Goal: Task Accomplishment & Management: Manage account settings

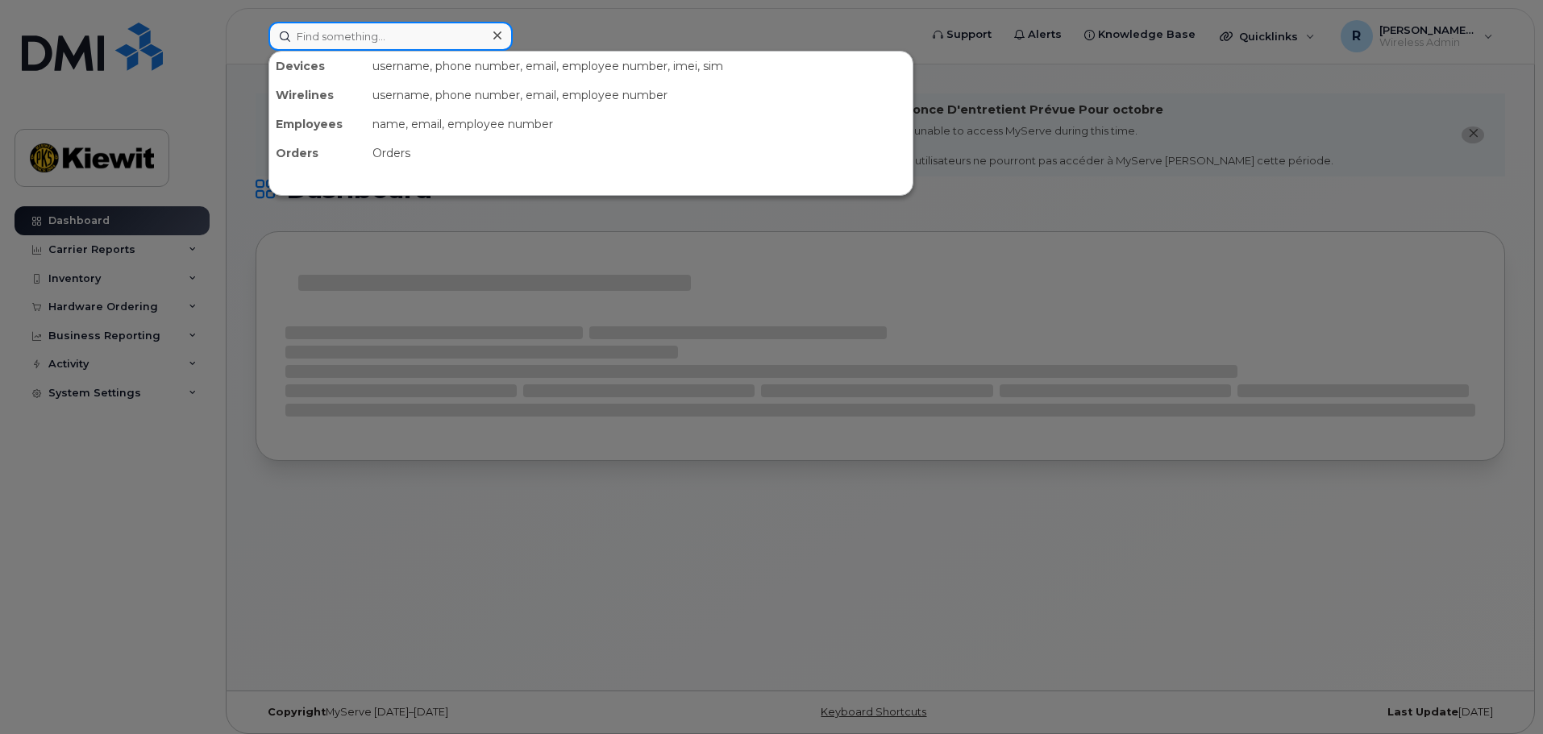
click at [324, 37] on input at bounding box center [390, 36] width 244 height 29
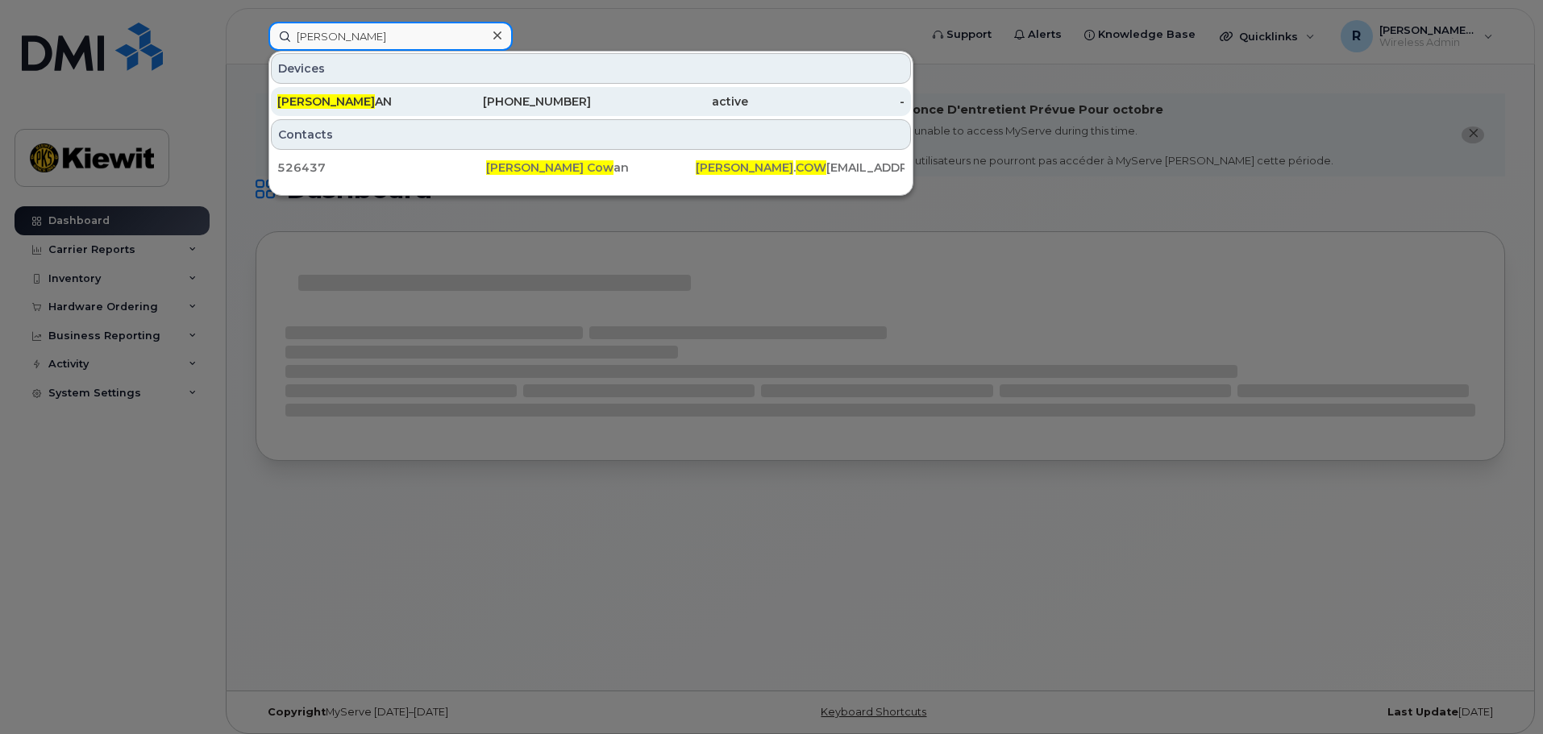
type input "carson cow"
click at [349, 96] on span "CARSON COW" at bounding box center [326, 101] width 98 height 15
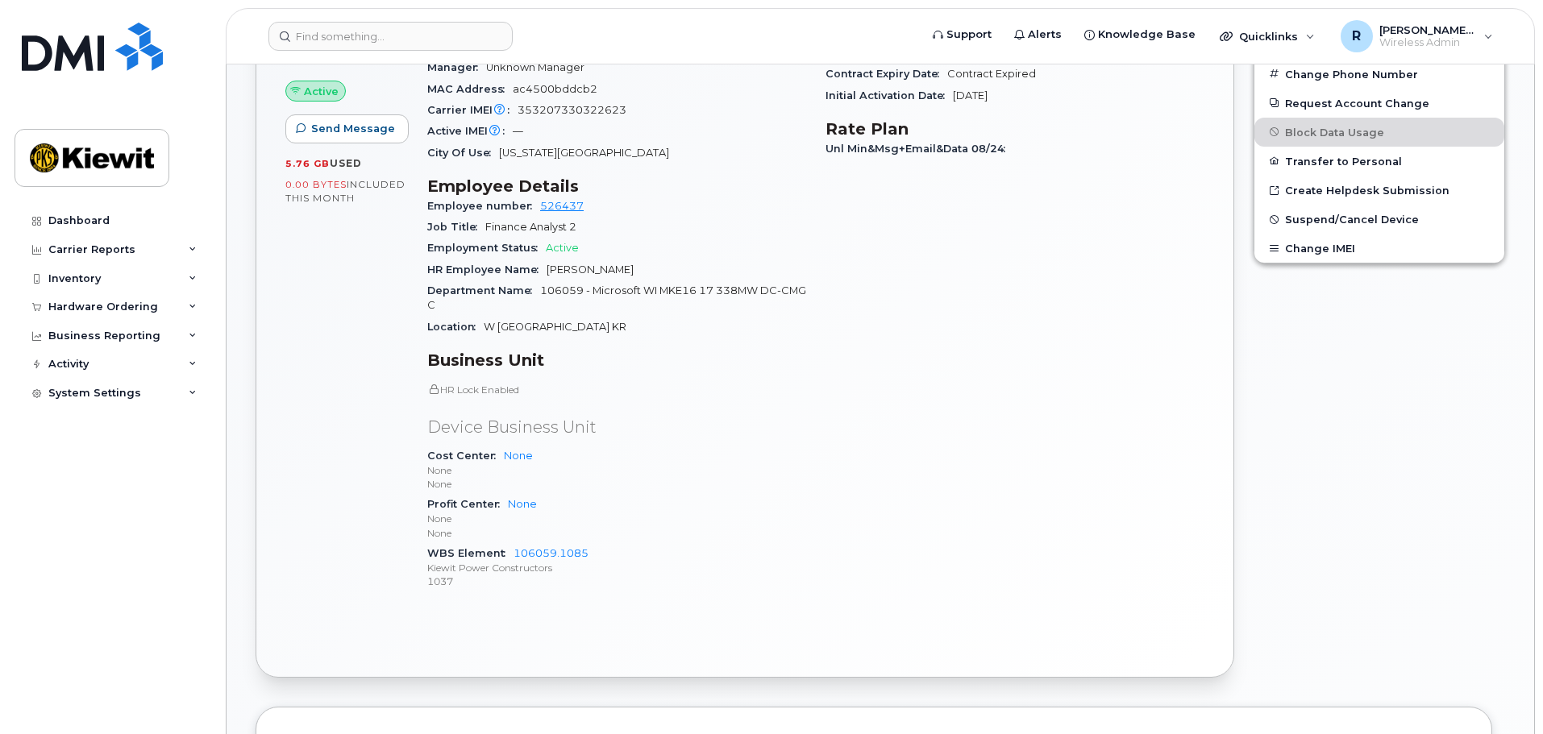
scroll to position [484, 0]
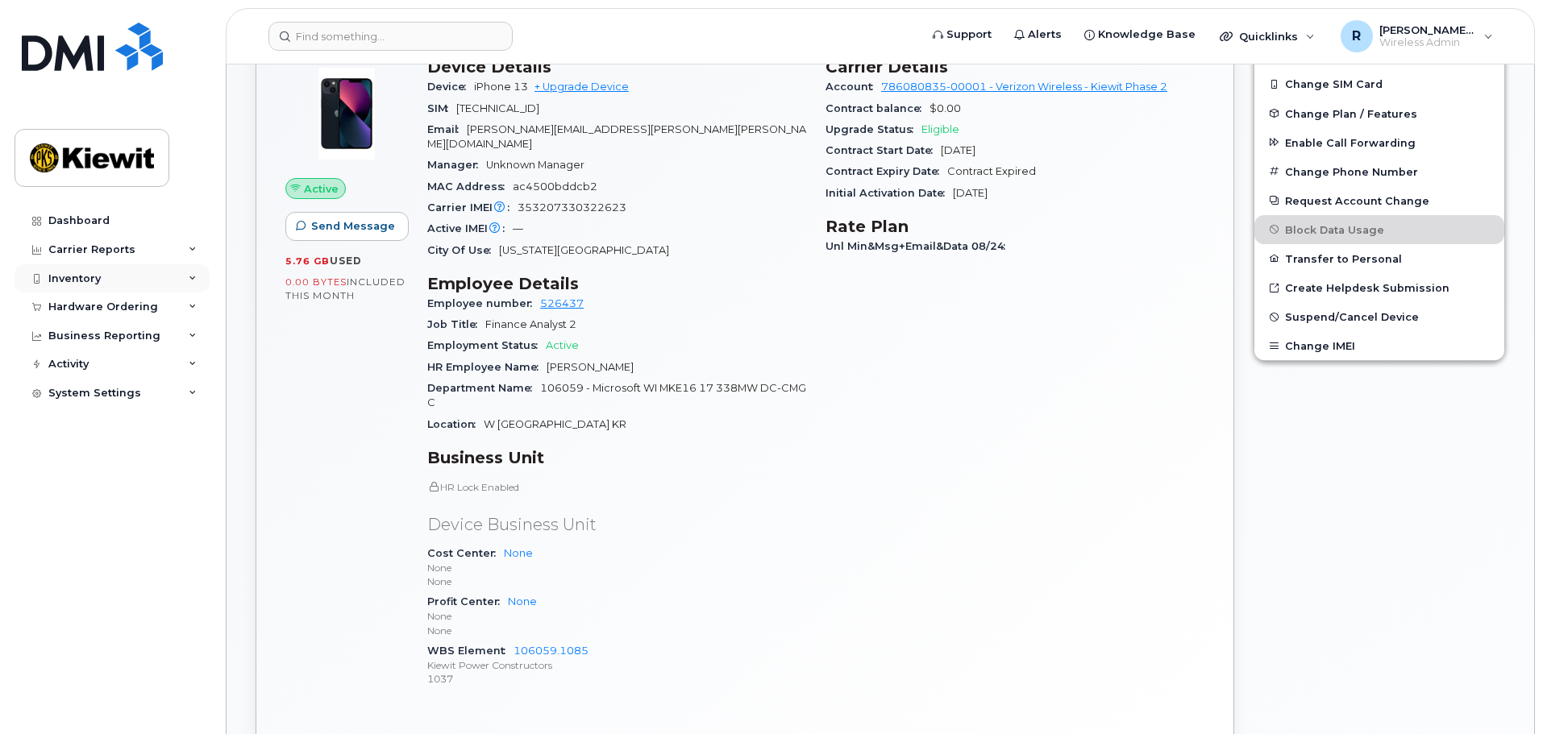
click at [87, 281] on div "Inventory" at bounding box center [74, 278] width 52 height 13
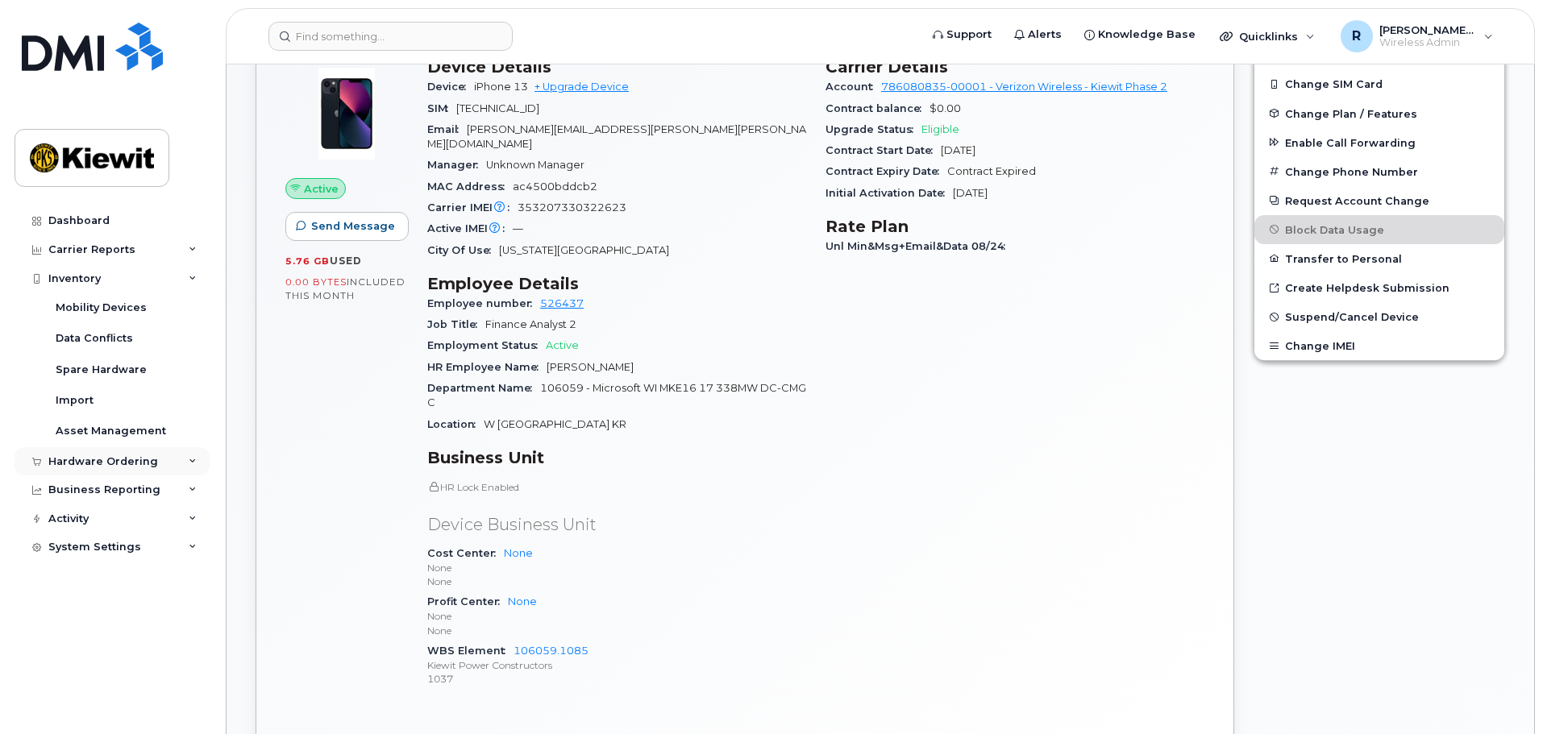
click at [93, 460] on div "Hardware Ordering" at bounding box center [103, 461] width 110 height 13
click at [86, 515] on div "Orders" at bounding box center [75, 521] width 39 height 15
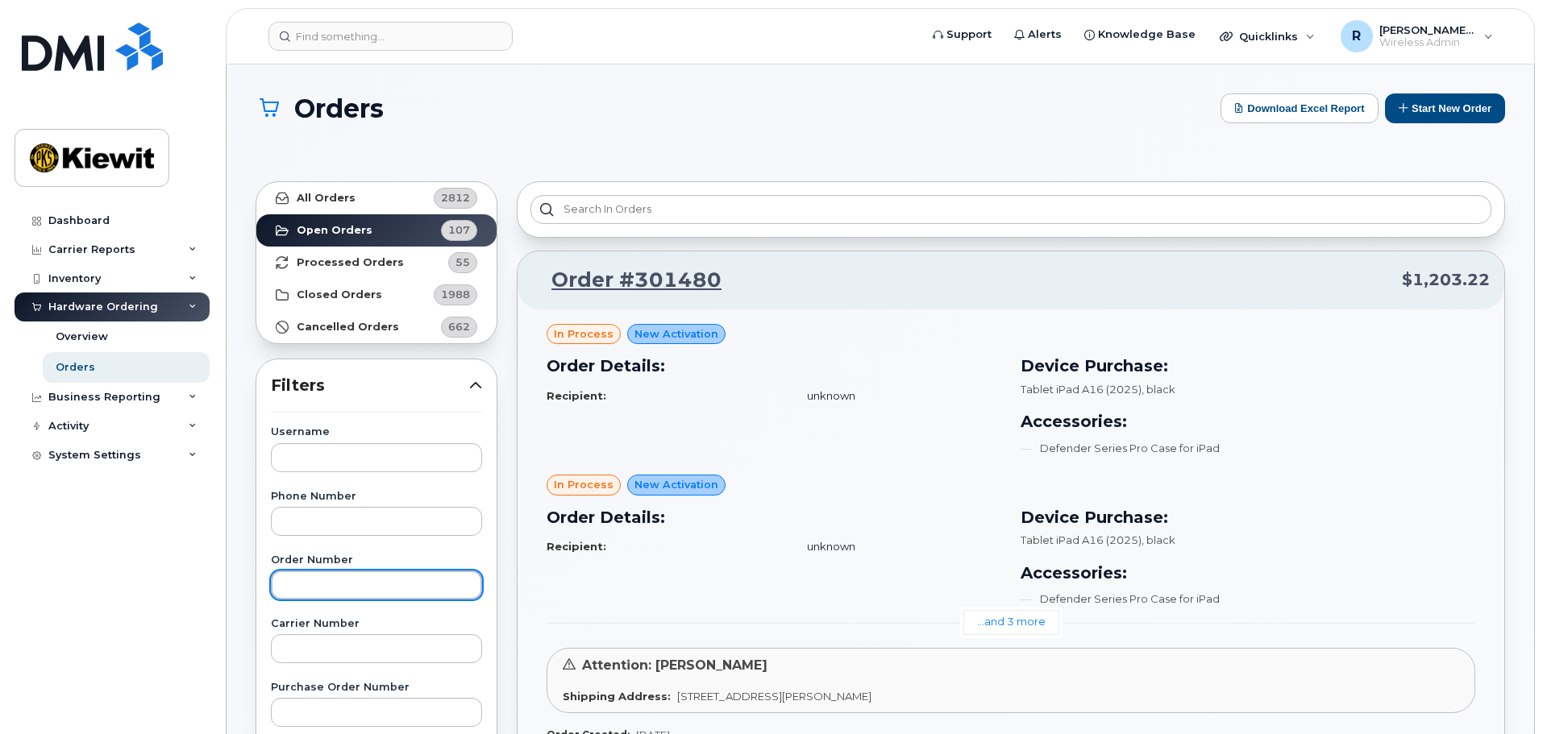
click at [325, 592] on input "text" at bounding box center [376, 585] width 211 height 29
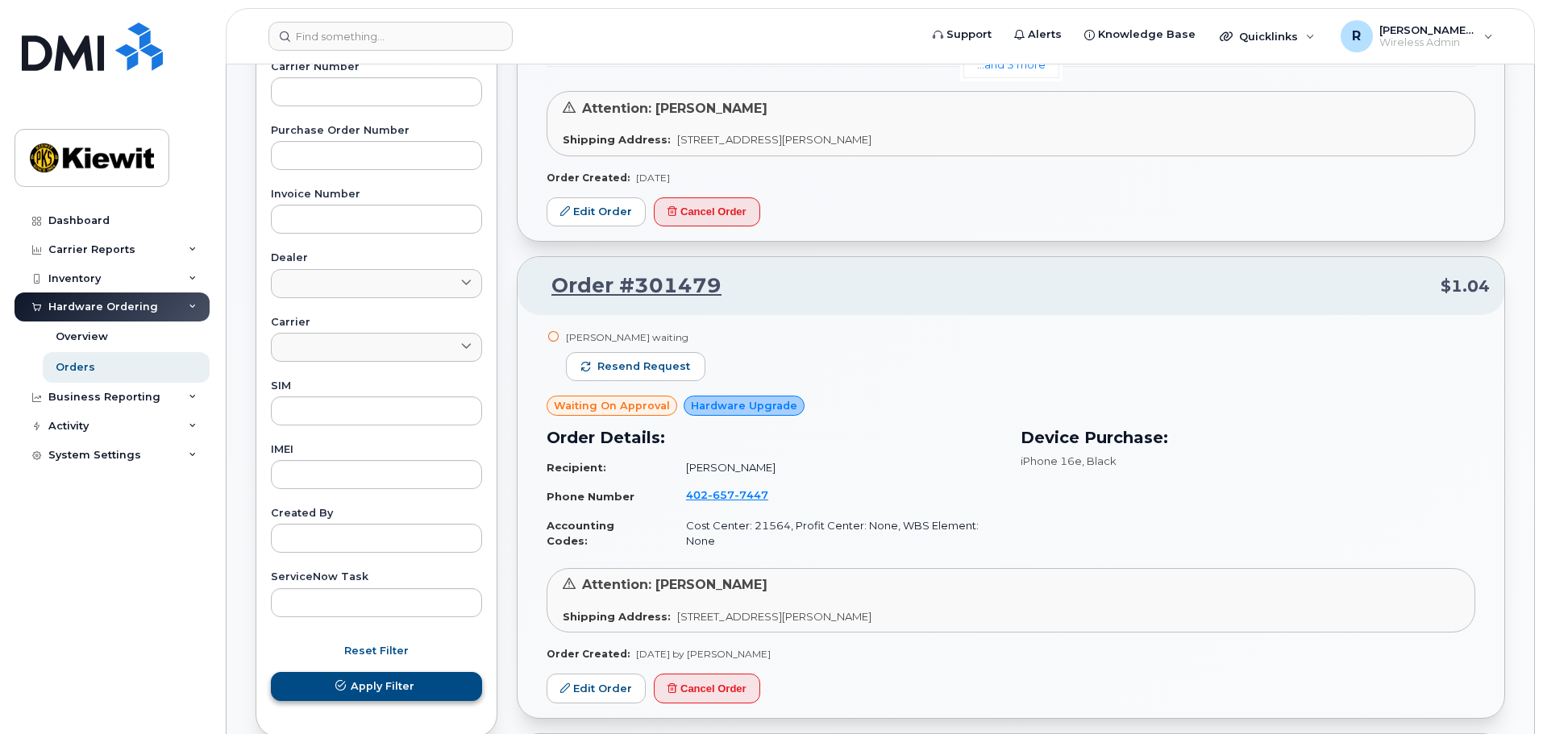
scroll to position [564, 0]
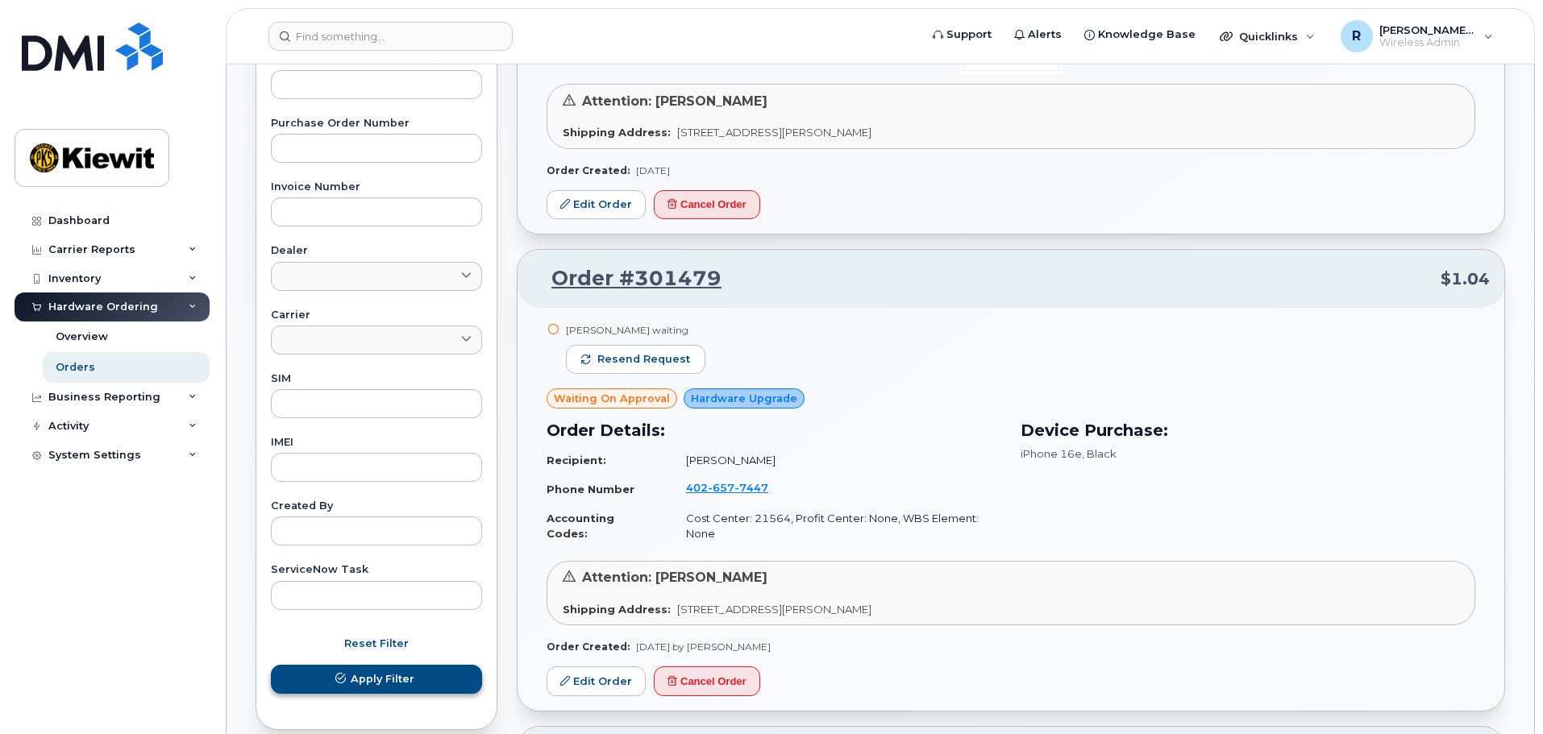
type input "301441"
click at [346, 679] on icon "submit" at bounding box center [340, 679] width 10 height 10
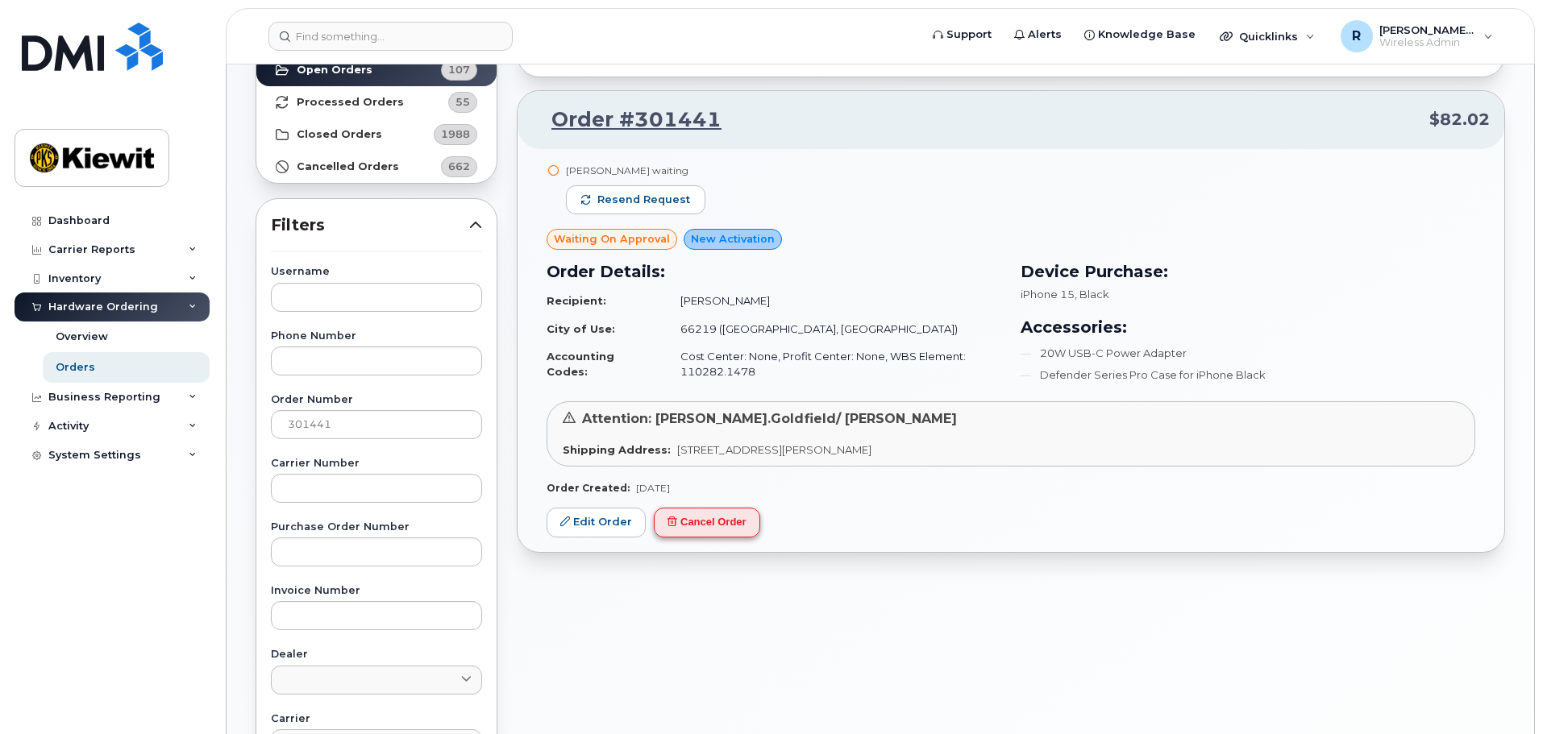
scroll to position [161, 0]
click at [580, 519] on link "Edit Order" at bounding box center [595, 522] width 99 height 30
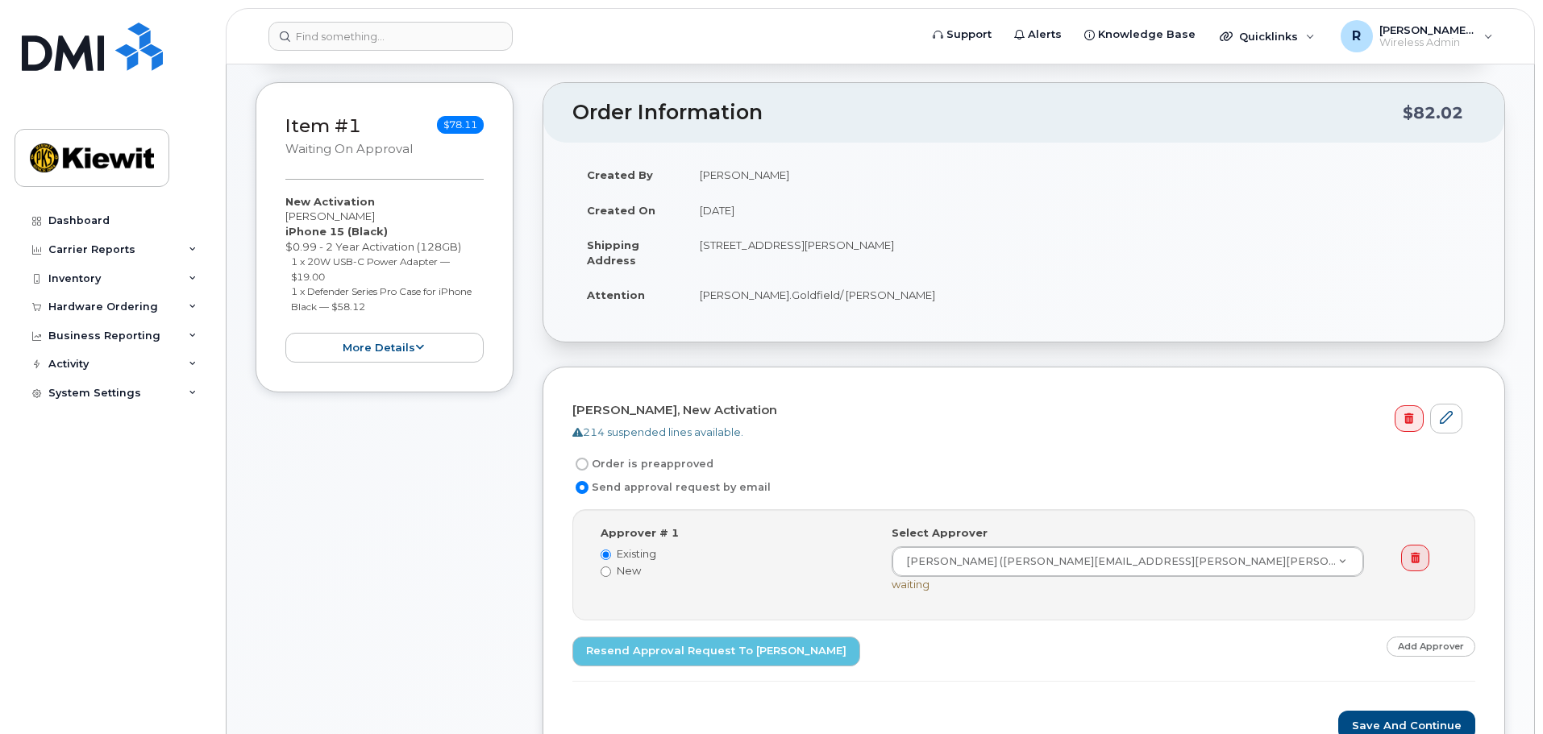
scroll to position [161, 0]
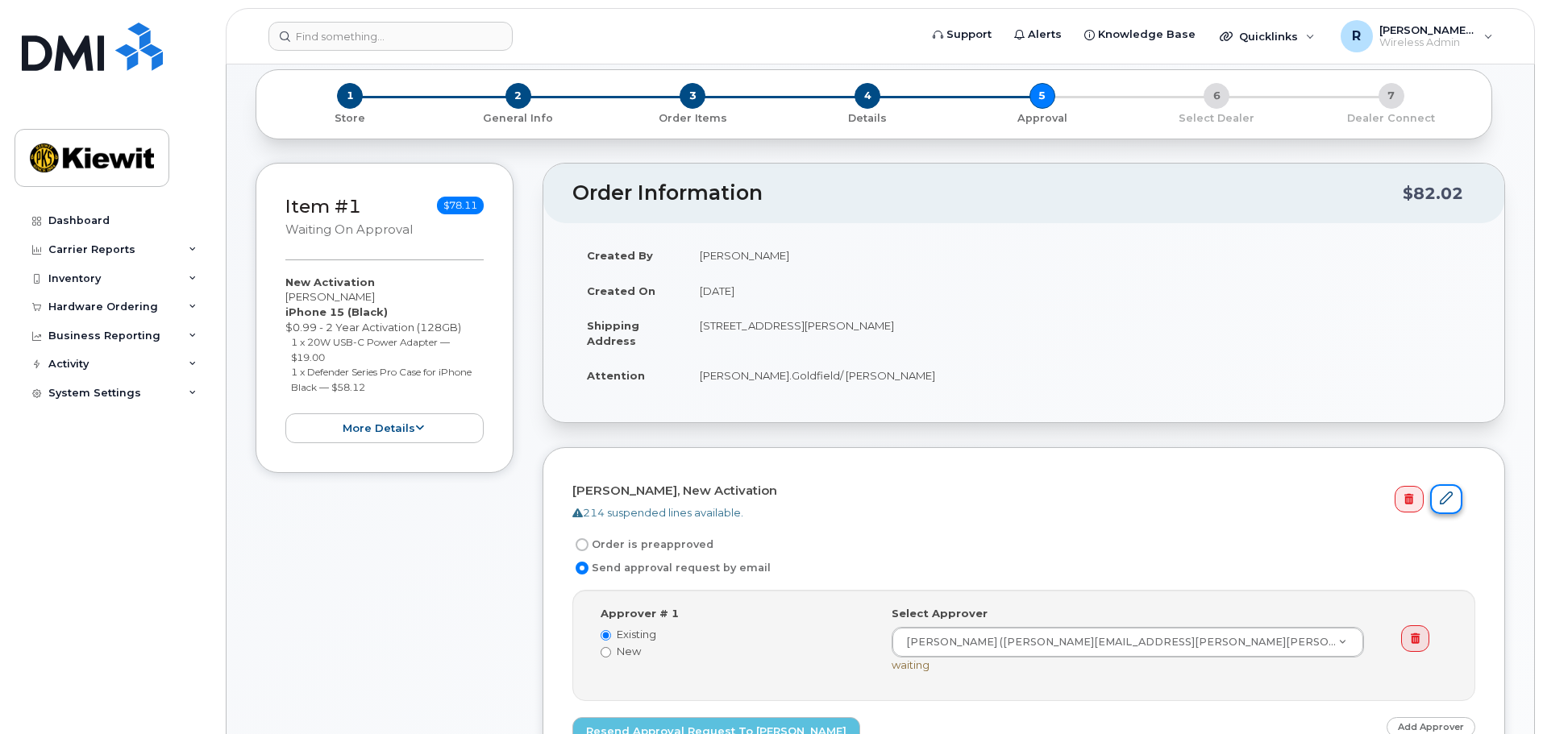
click at [1446, 503] on icon at bounding box center [1446, 498] width 13 height 13
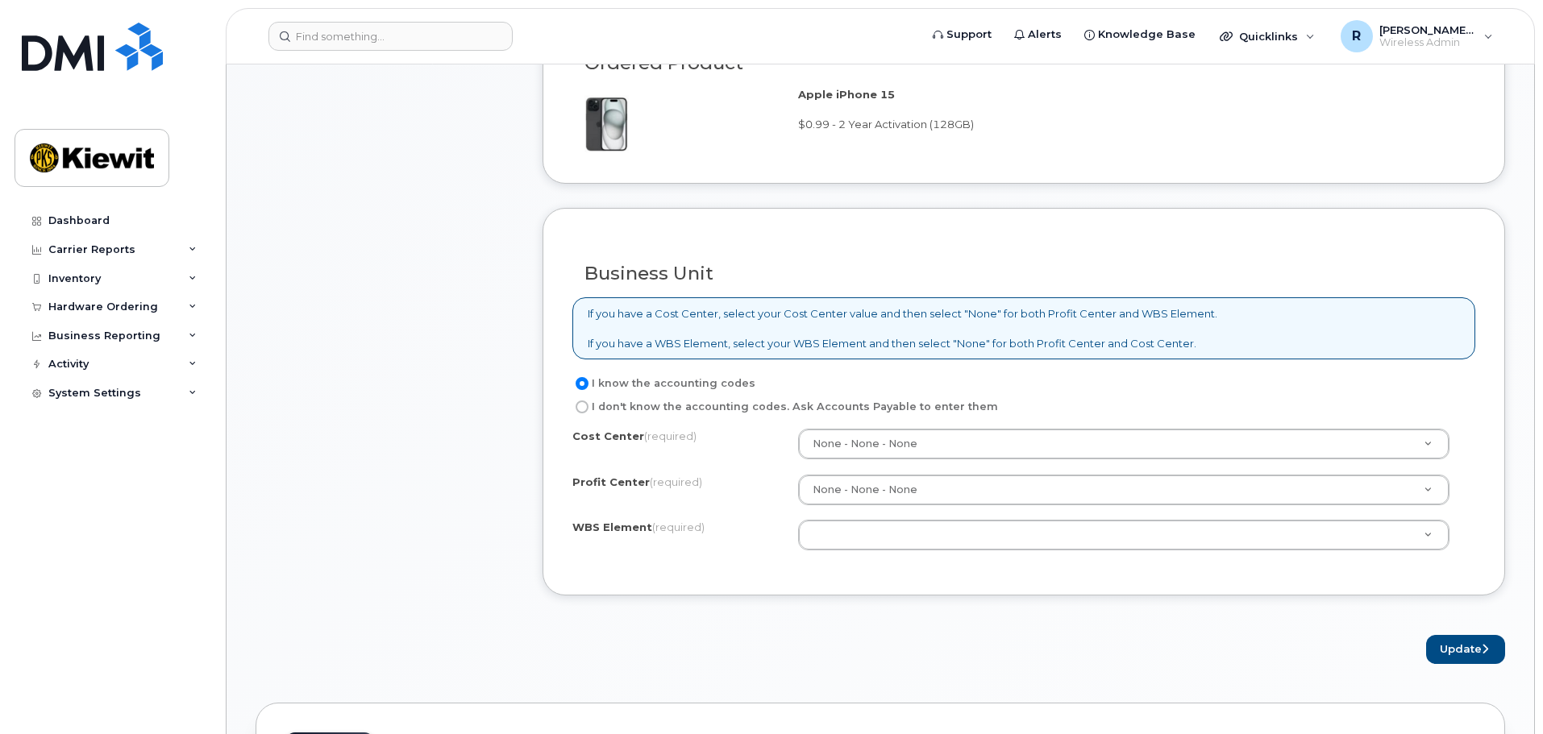
scroll to position [1128, 0]
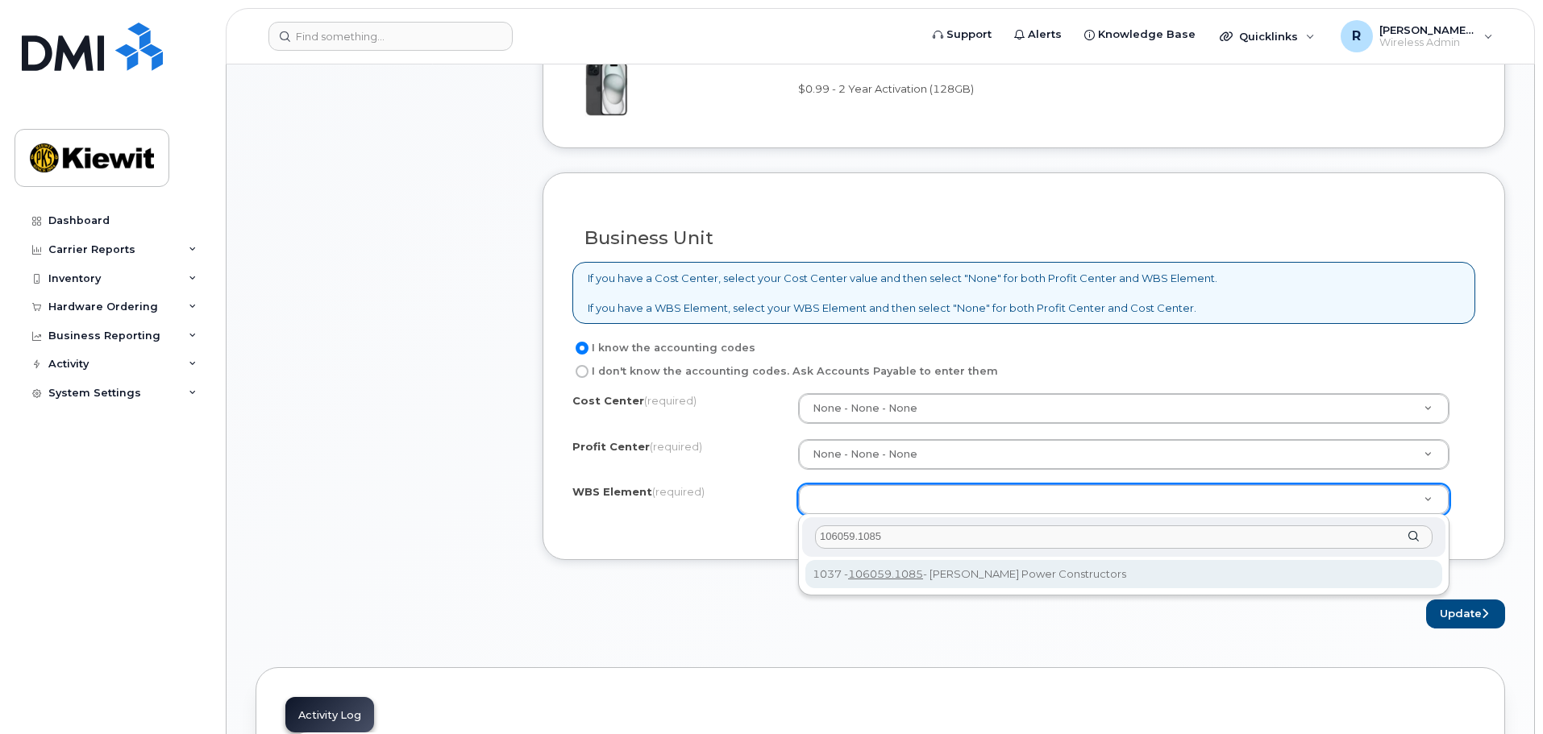
type input "106059.1085"
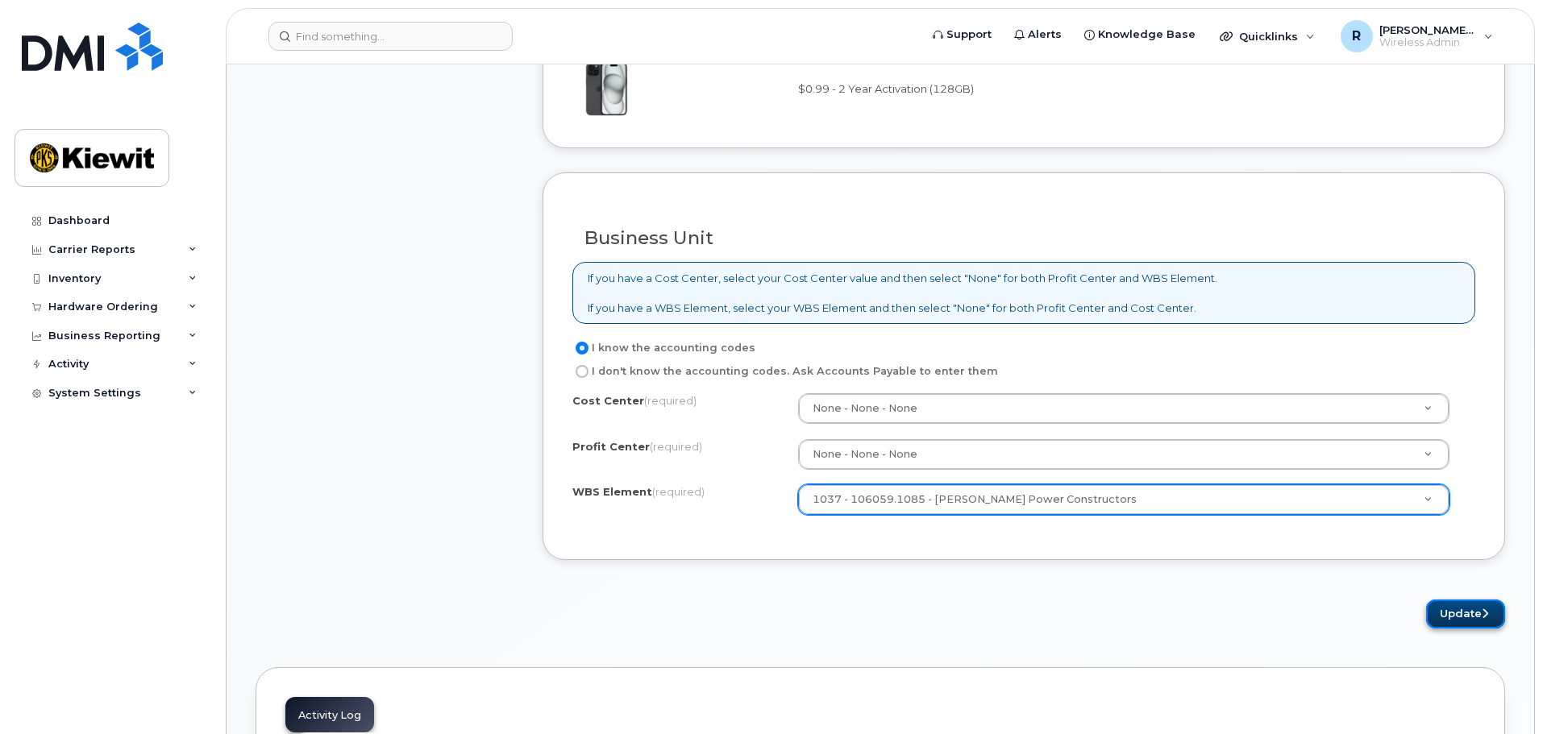
click at [1440, 613] on button "Update" at bounding box center [1465, 615] width 79 height 30
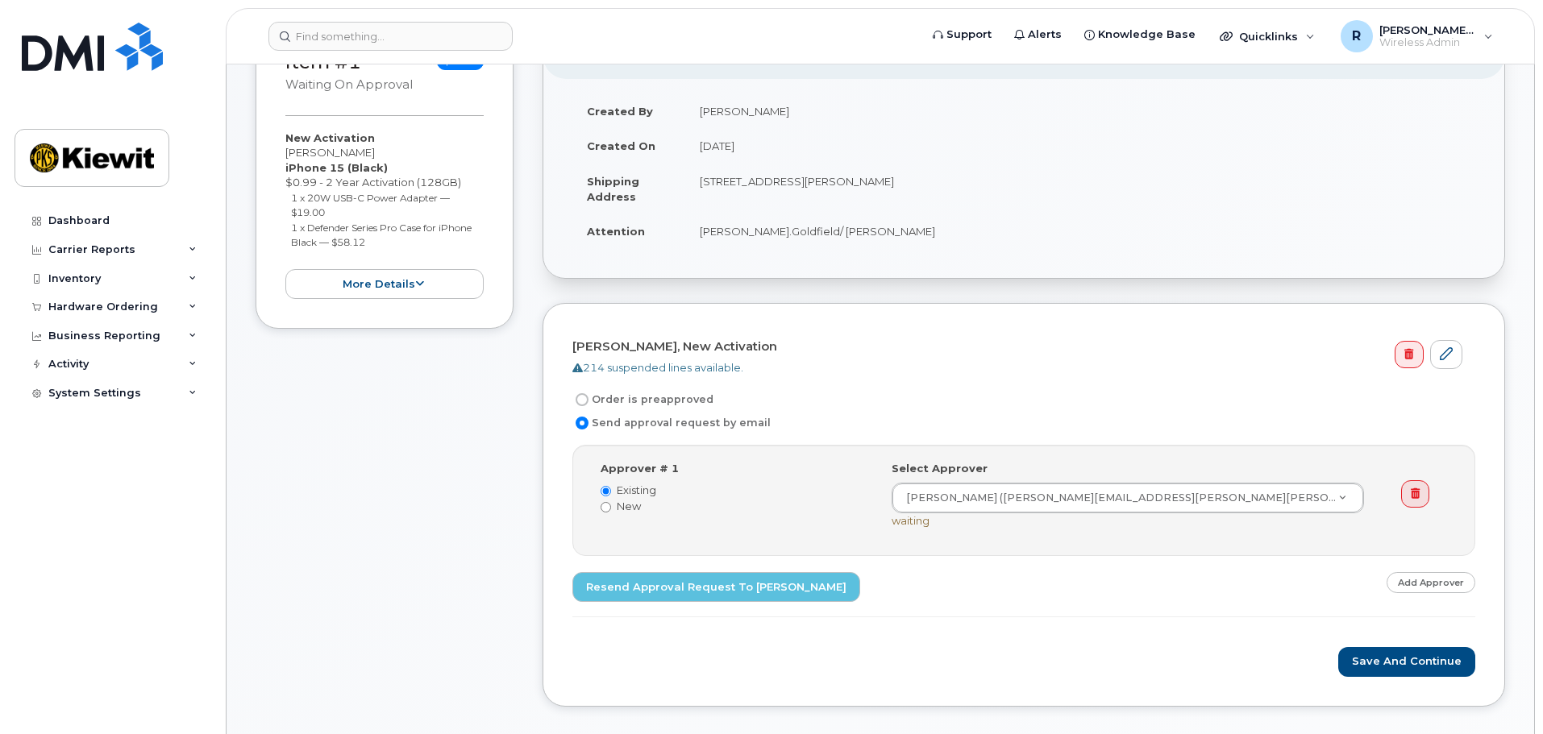
scroll to position [403, 0]
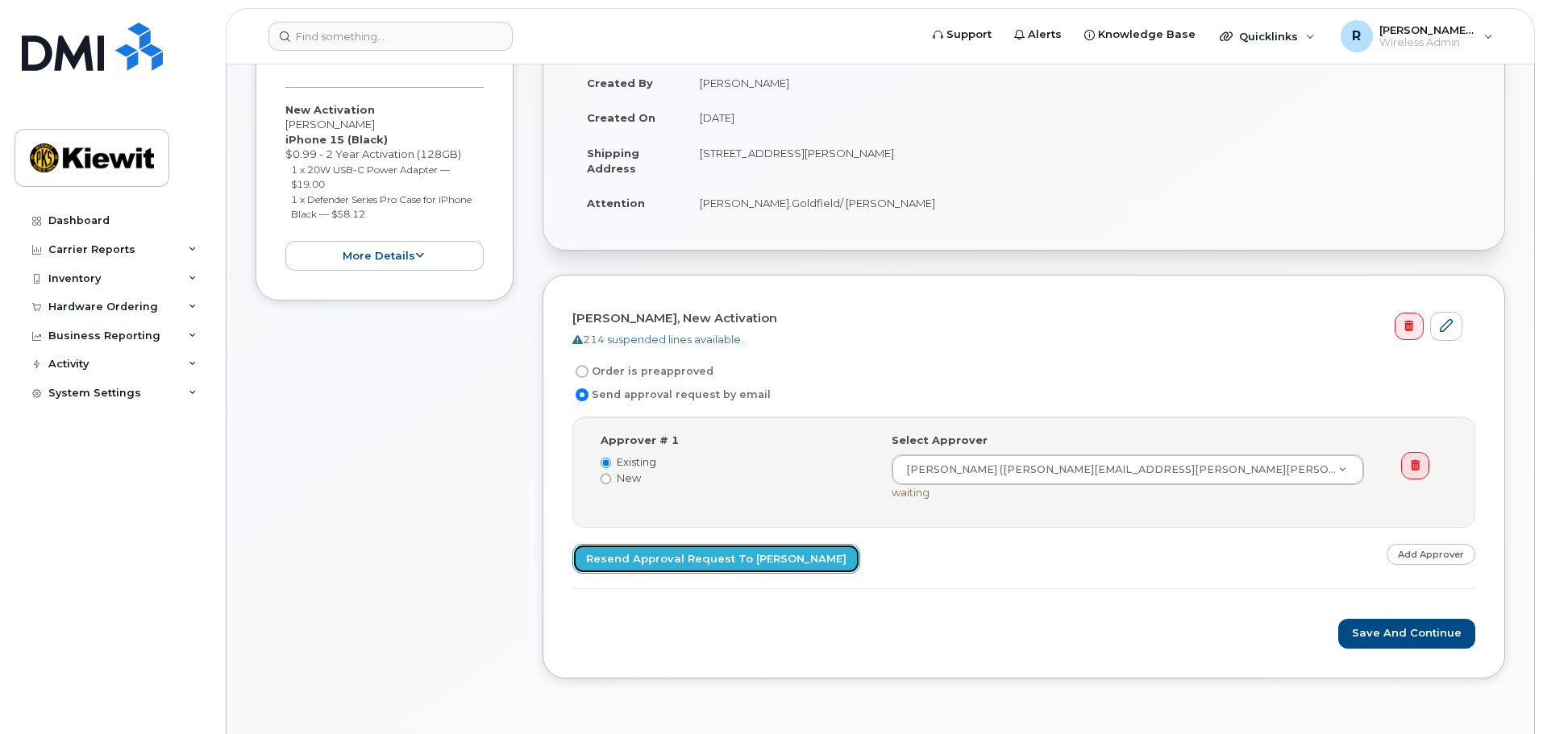
click at [704, 568] on link "Resend Approval Request to Rachel Van Fleet" at bounding box center [716, 559] width 288 height 30
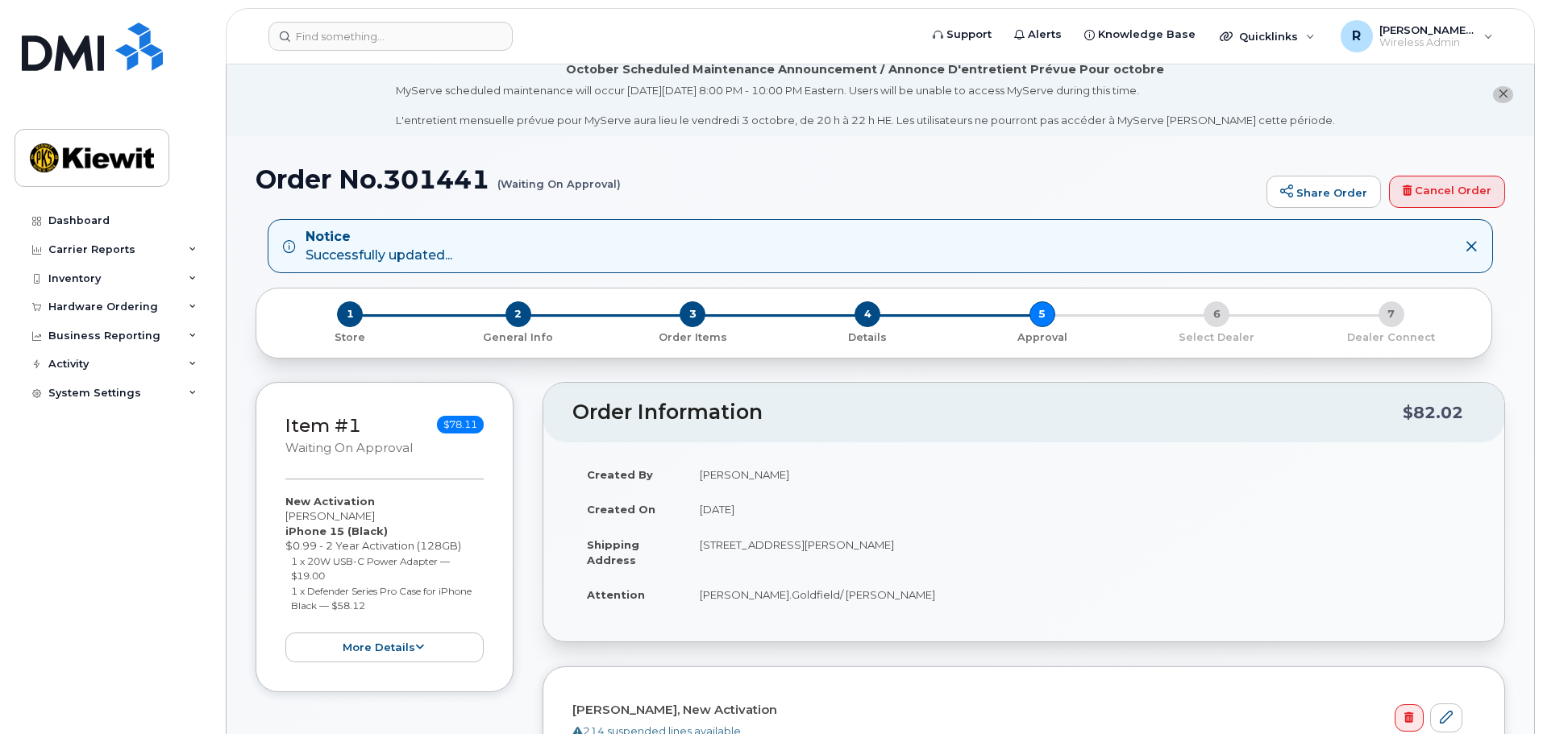
scroll to position [0, 0]
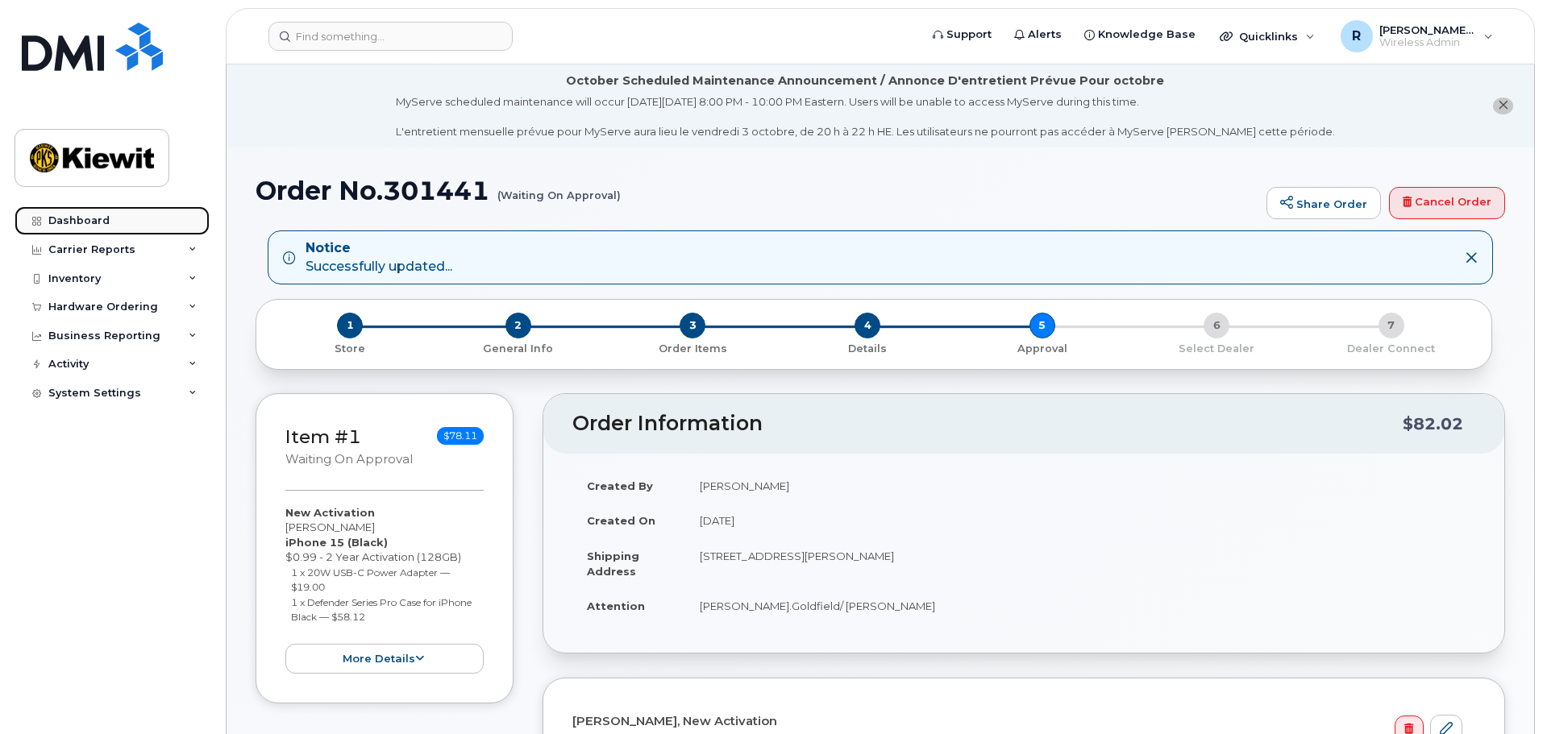
click at [63, 223] on div "Dashboard" at bounding box center [78, 220] width 61 height 13
